Goal: Ask a question: Seek information or help from site administrators or community

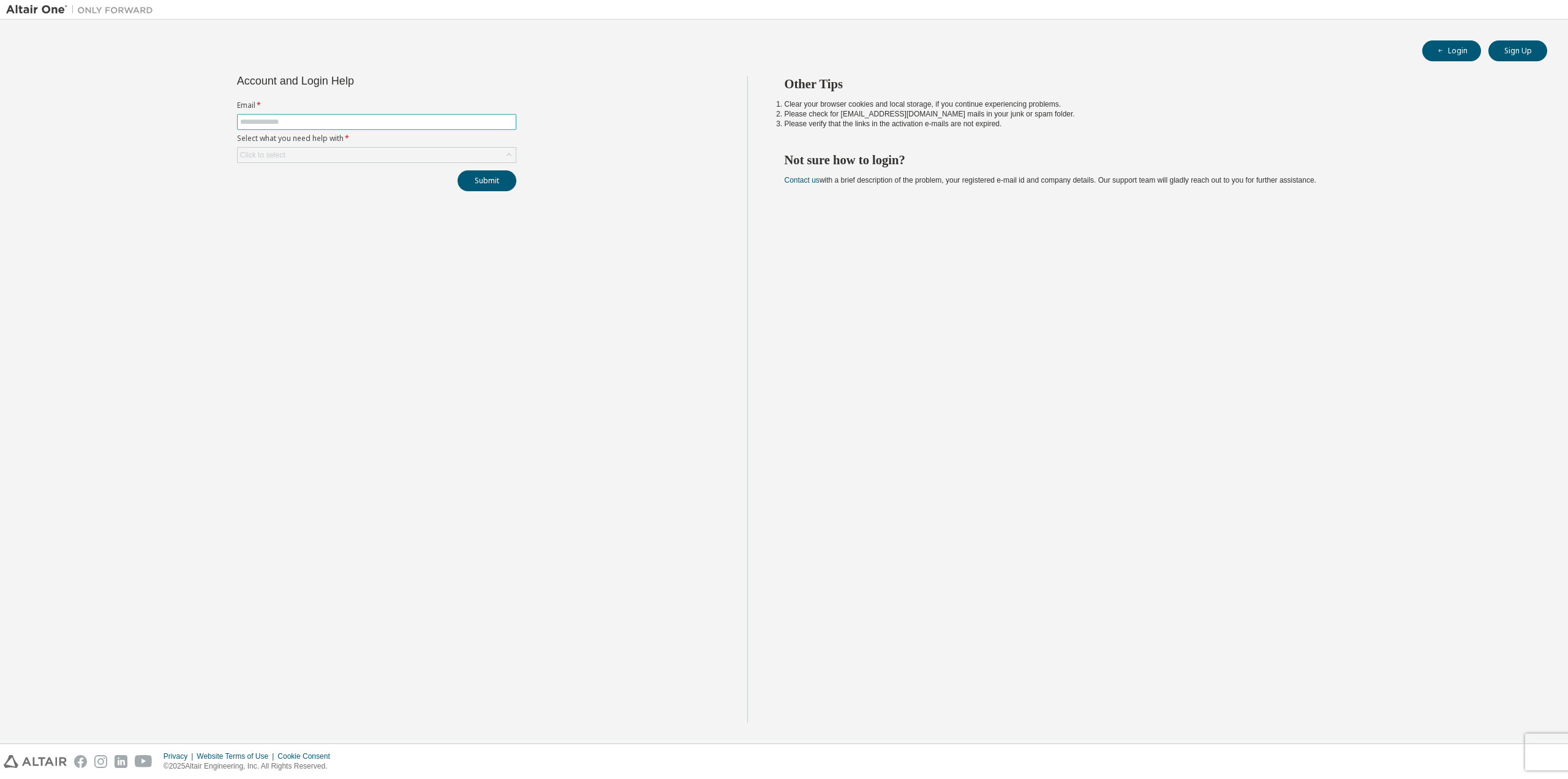
click at [315, 123] on input "text" at bounding box center [376, 122] width 273 height 10
type input "**********"
click at [329, 153] on div "Click to select" at bounding box center [376, 154] width 278 height 14
click at [348, 192] on li "I forgot my password" at bounding box center [375, 189] width 275 height 16
click at [325, 153] on div "I forgot my password" at bounding box center [376, 154] width 278 height 14
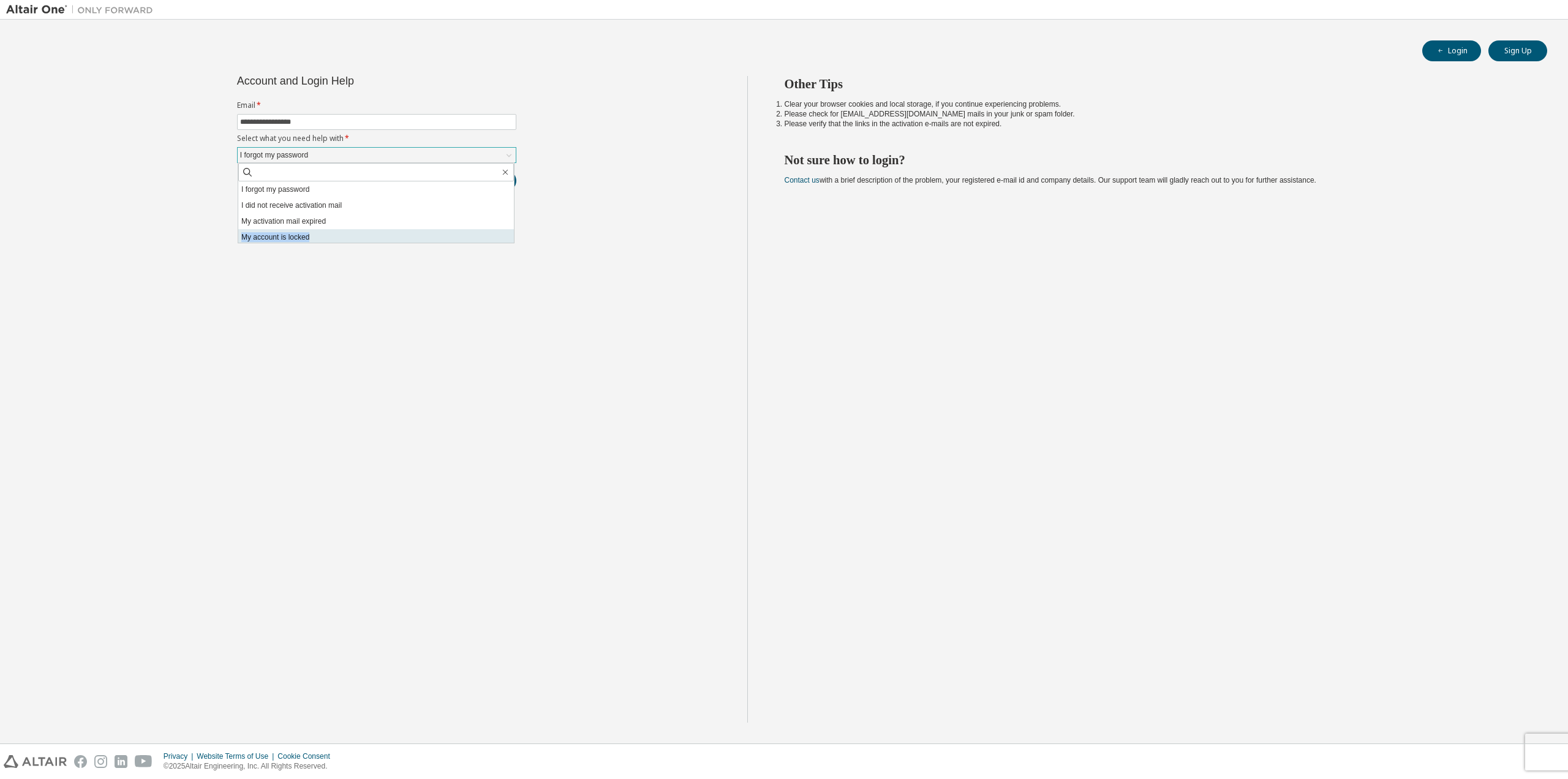
drag, startPoint x: 361, startPoint y: 220, endPoint x: 334, endPoint y: 230, distance: 28.8
click at [334, 230] on ul "I forgot my password I did not receive activation mail My activation mail expir…" at bounding box center [375, 212] width 275 height 61
click at [334, 230] on li "My account is locked" at bounding box center [375, 236] width 275 height 16
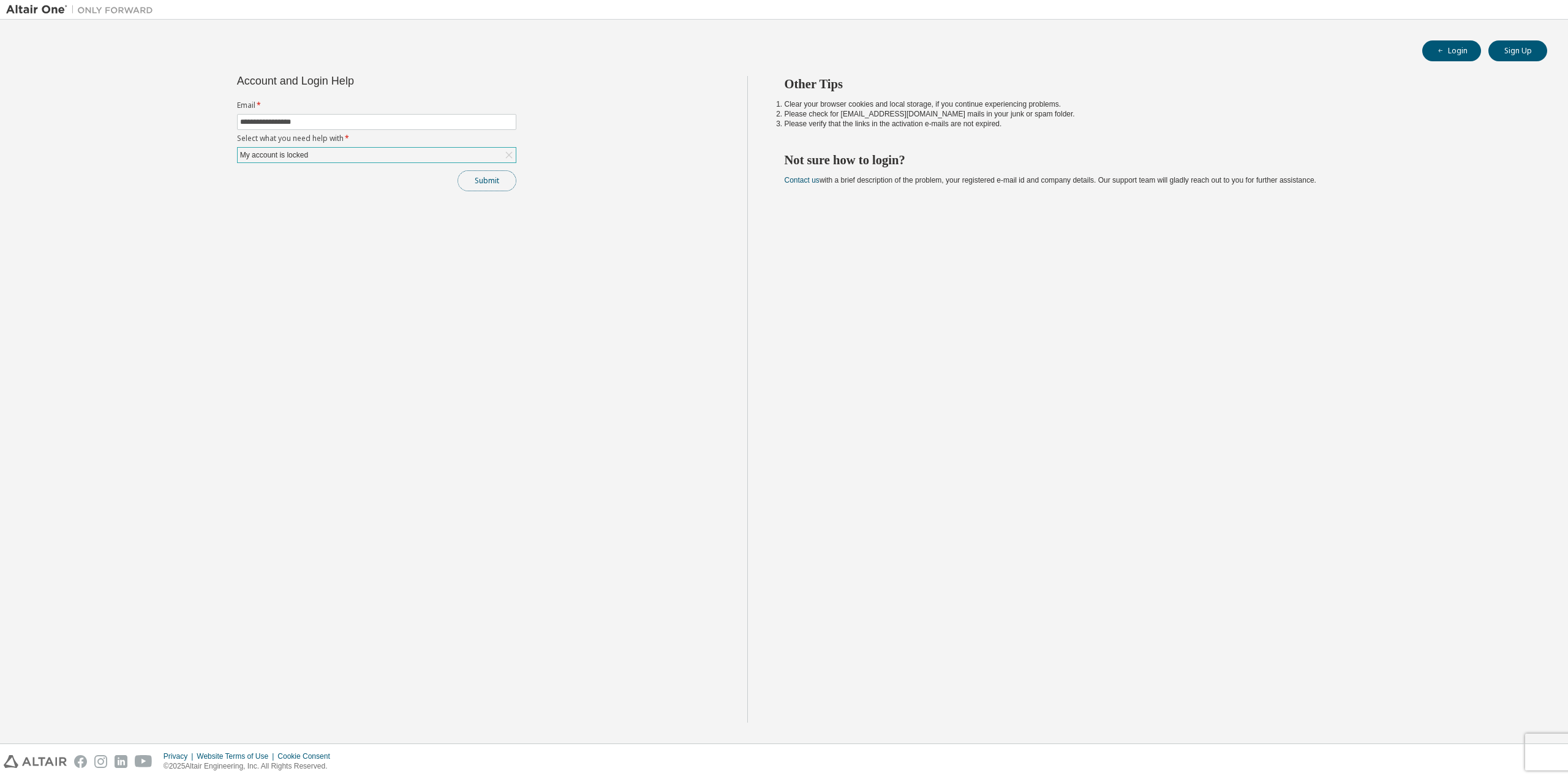
click at [493, 178] on button "Submit" at bounding box center [487, 181] width 58 height 21
click at [368, 122] on input "text" at bounding box center [376, 122] width 273 height 10
type input "**********"
click at [290, 156] on div "Click to select" at bounding box center [376, 154] width 278 height 14
click at [353, 191] on li "I forgot my password" at bounding box center [375, 189] width 275 height 16
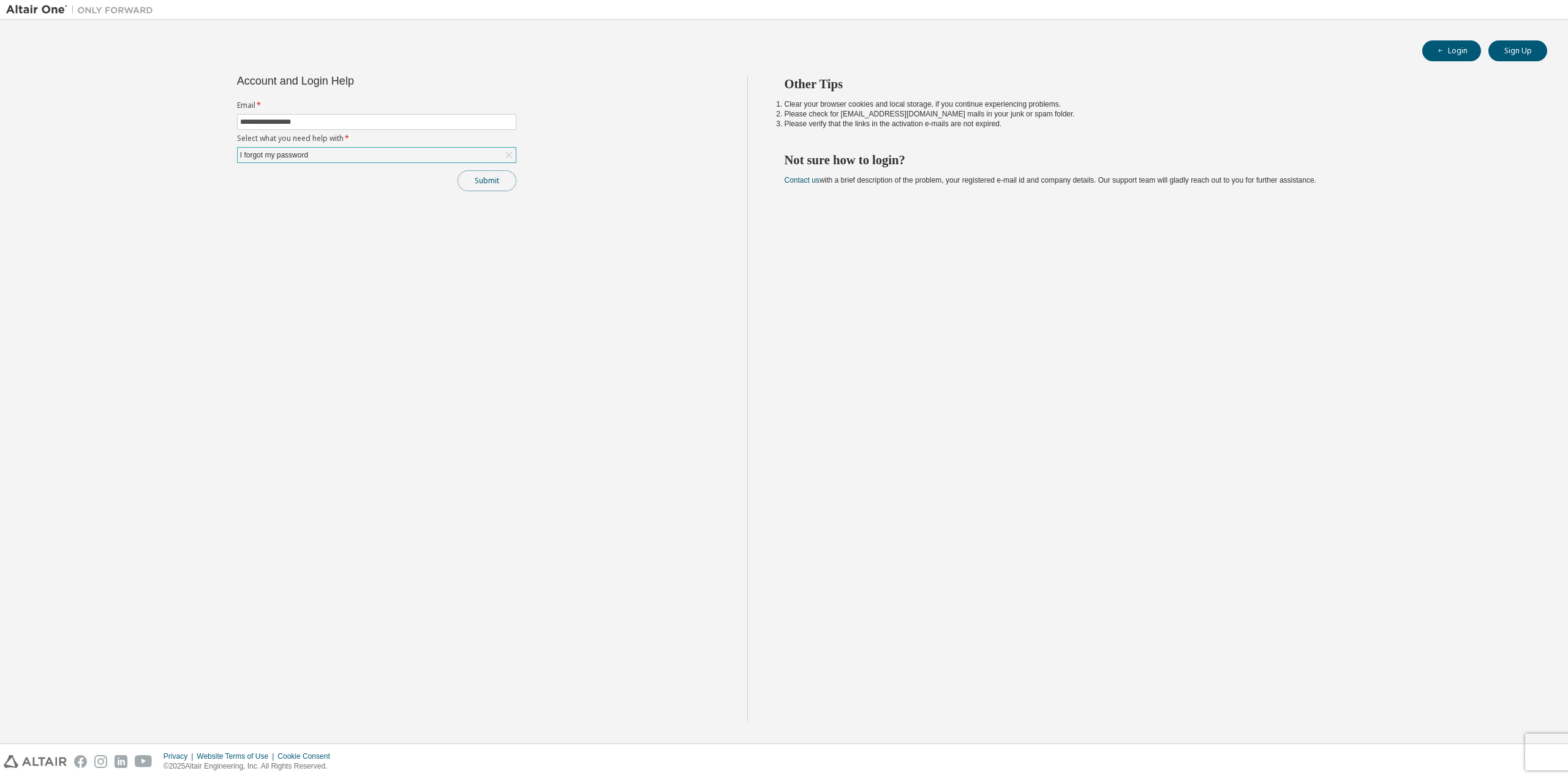
click at [504, 180] on button "Submit" at bounding box center [487, 181] width 58 height 21
click at [498, 181] on button "Submit" at bounding box center [487, 181] width 58 height 21
click at [1503, 700] on link "Altair support" at bounding box center [1487, 700] width 49 height 10
click at [1480, 747] on link "Altair support" at bounding box center [1487, 745] width 49 height 10
